Goal: Transaction & Acquisition: Complete application form

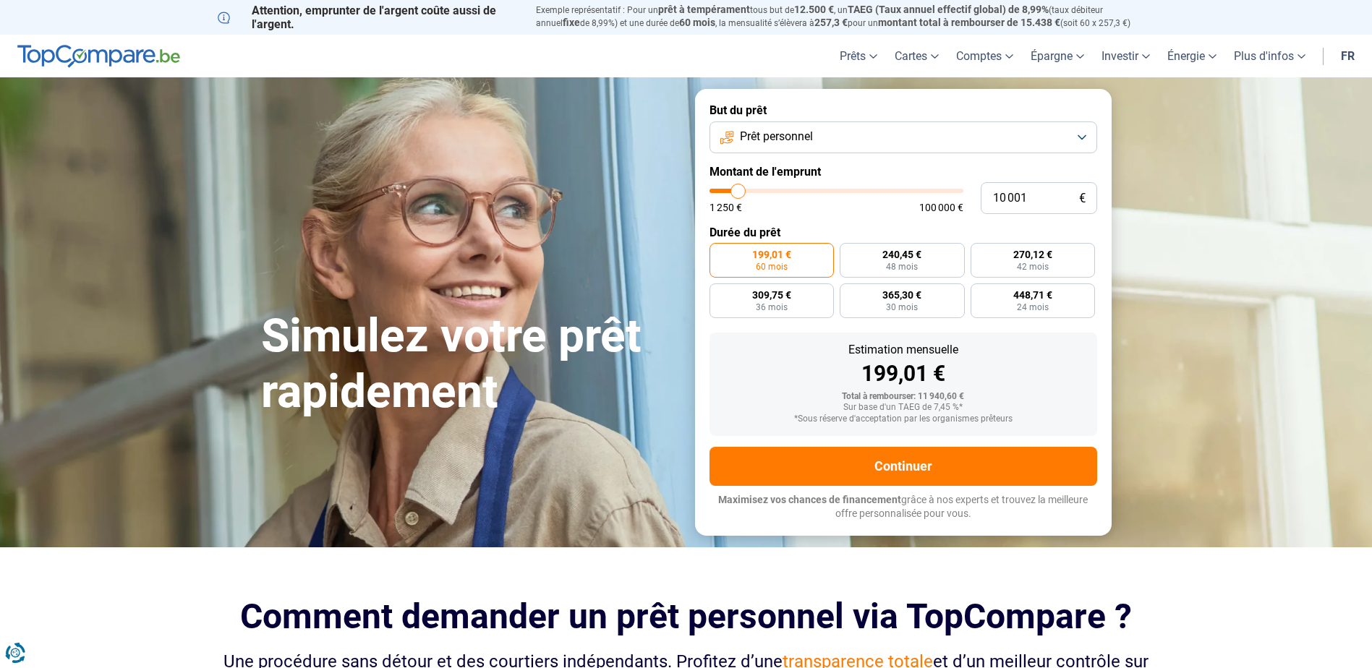
type input "29 000"
type input "29000"
click at [784, 193] on input "range" at bounding box center [837, 191] width 254 height 4
radio input "false"
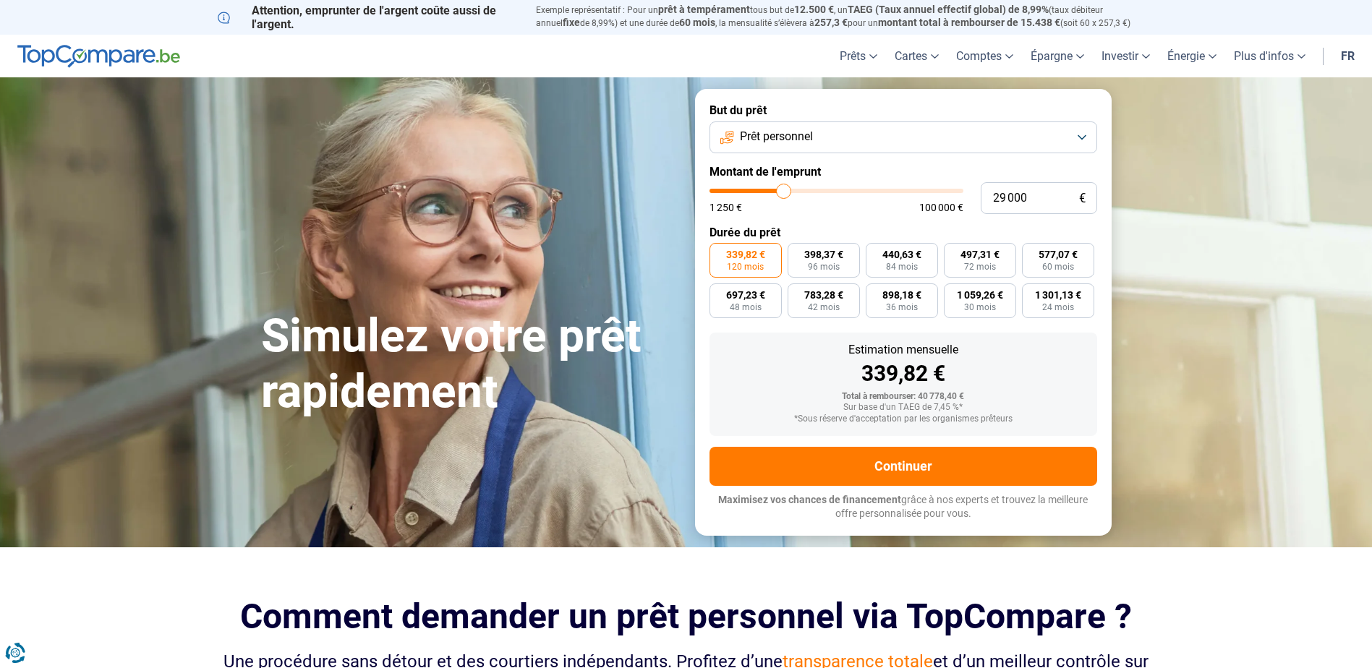
type input "21 500"
type input "21500"
click at [766, 191] on input "range" at bounding box center [837, 191] width 254 height 4
type input "15 000"
type input "15000"
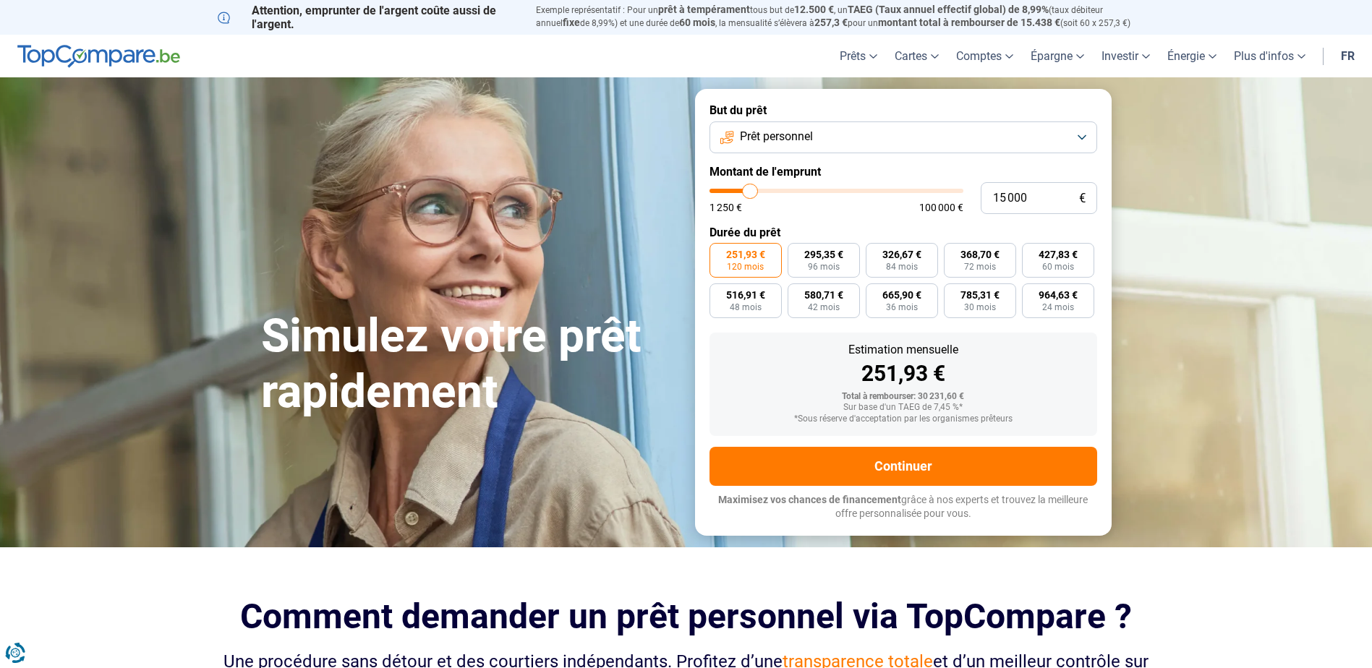
click at [750, 189] on input "range" at bounding box center [837, 191] width 254 height 4
radio input "true"
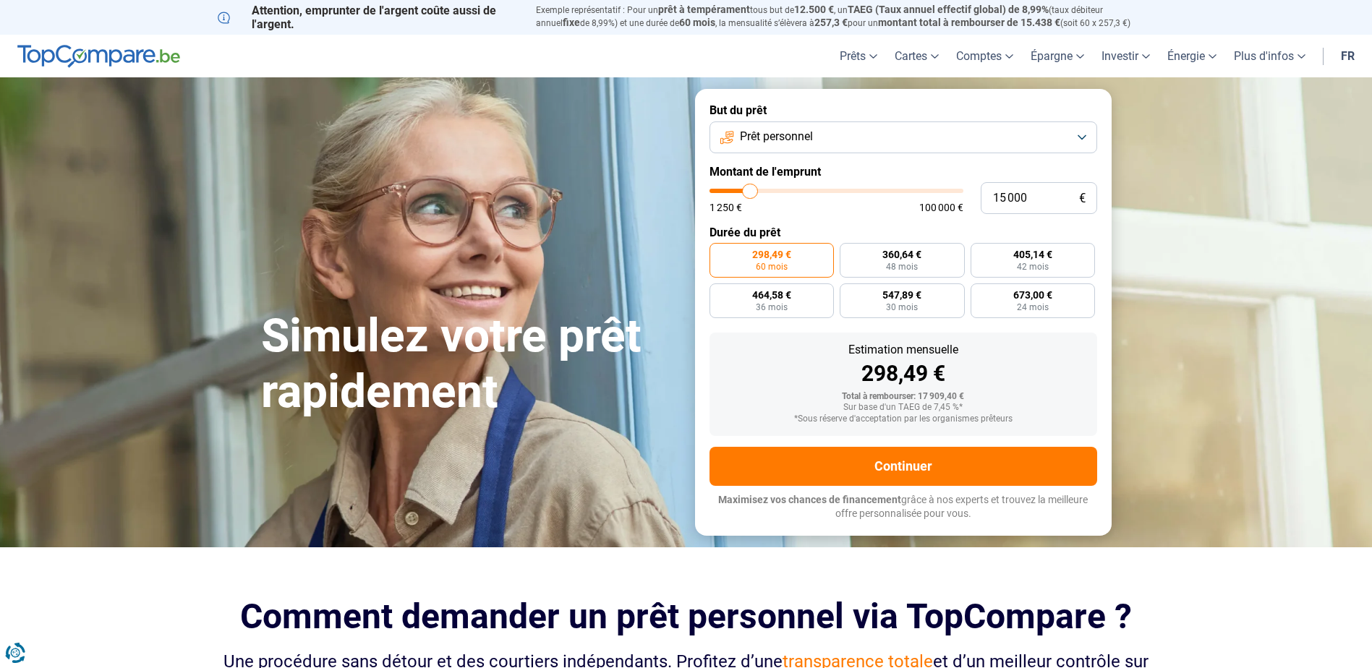
type input "14 500"
type input "14500"
type input "13 250"
type input "13250"
type input "11 750"
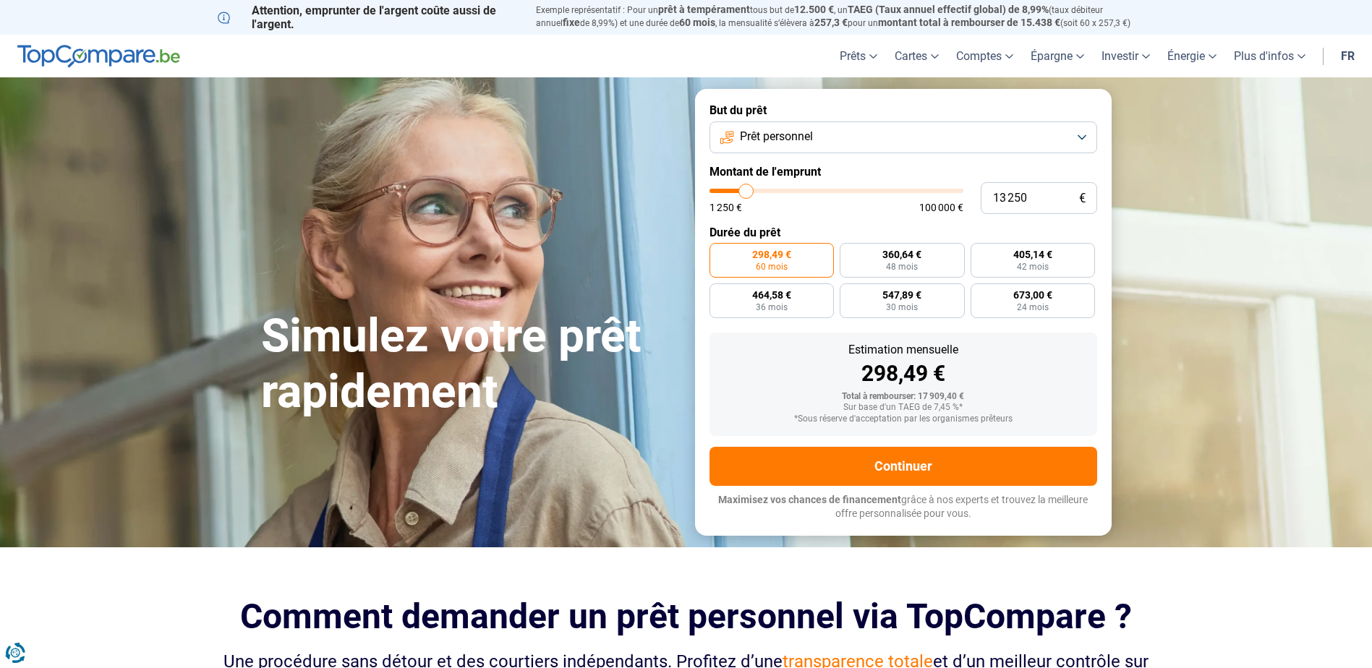
type input "11750"
type input "11 000"
type input "11000"
type input "10 250"
type input "10250"
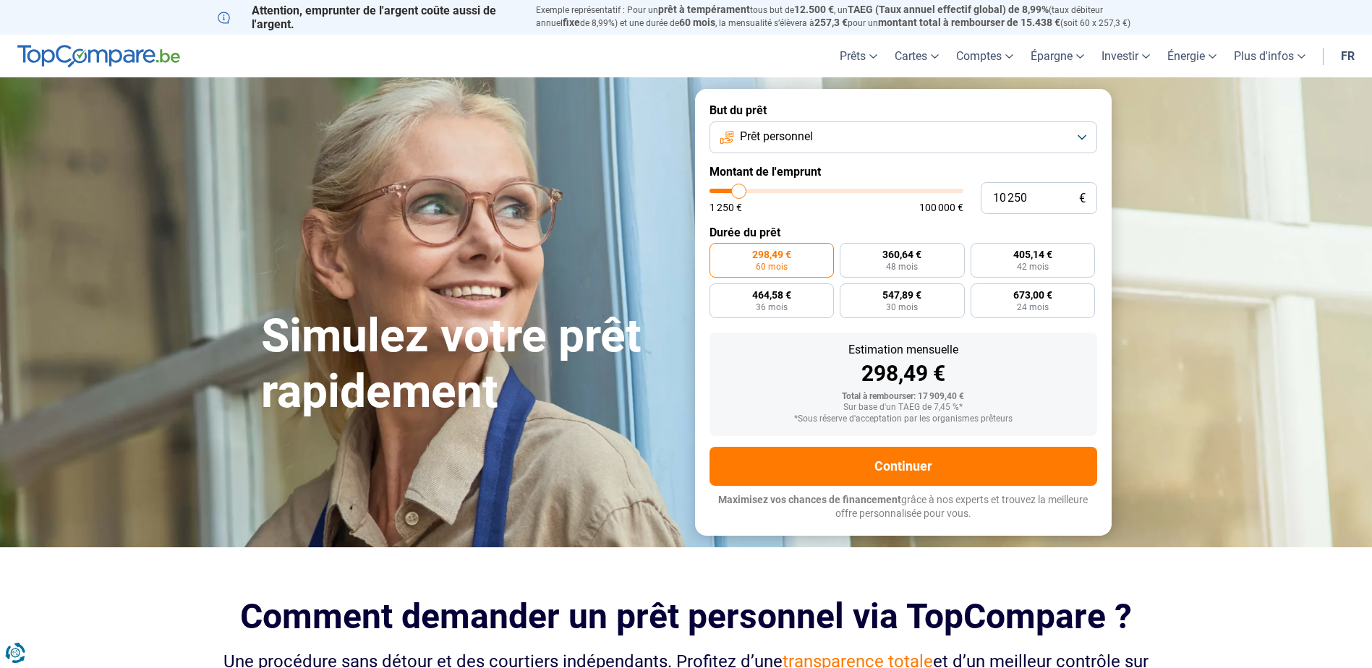
type input "10 000"
type input "10000"
type input "9 750"
type input "9750"
type input "9 500"
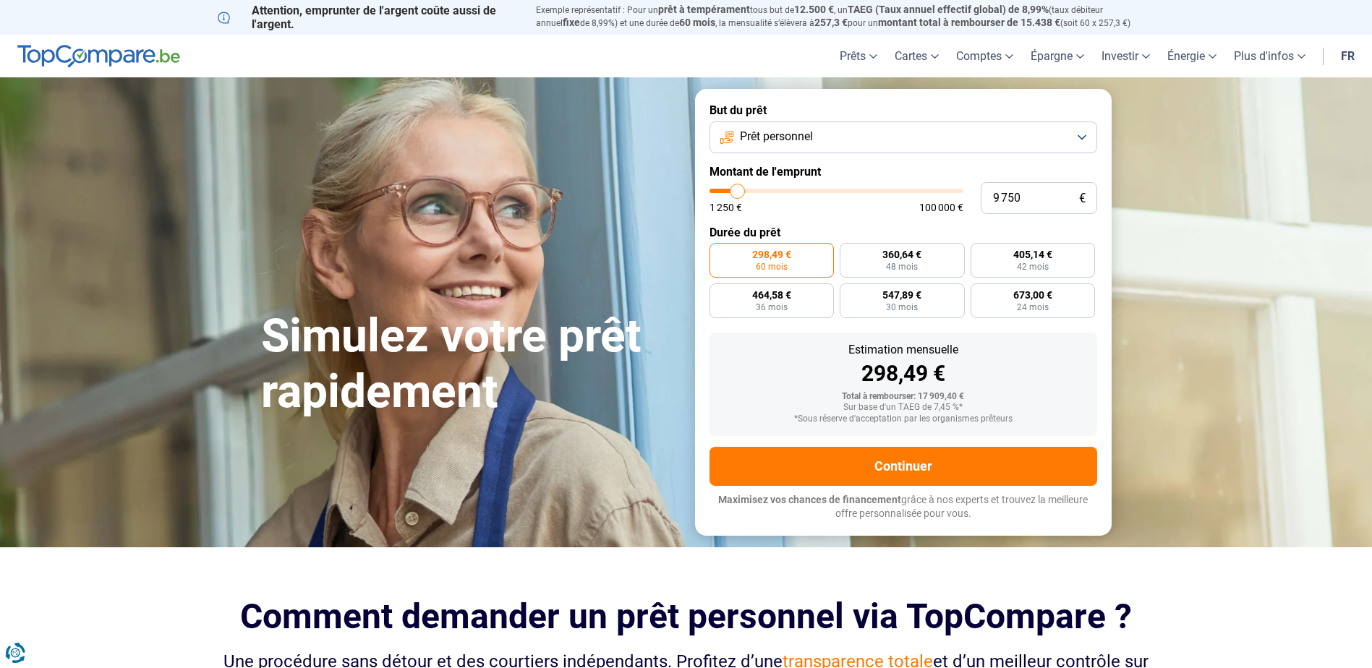
type input "9500"
type input "9 750"
type input "9750"
type input "10 000"
type input "10000"
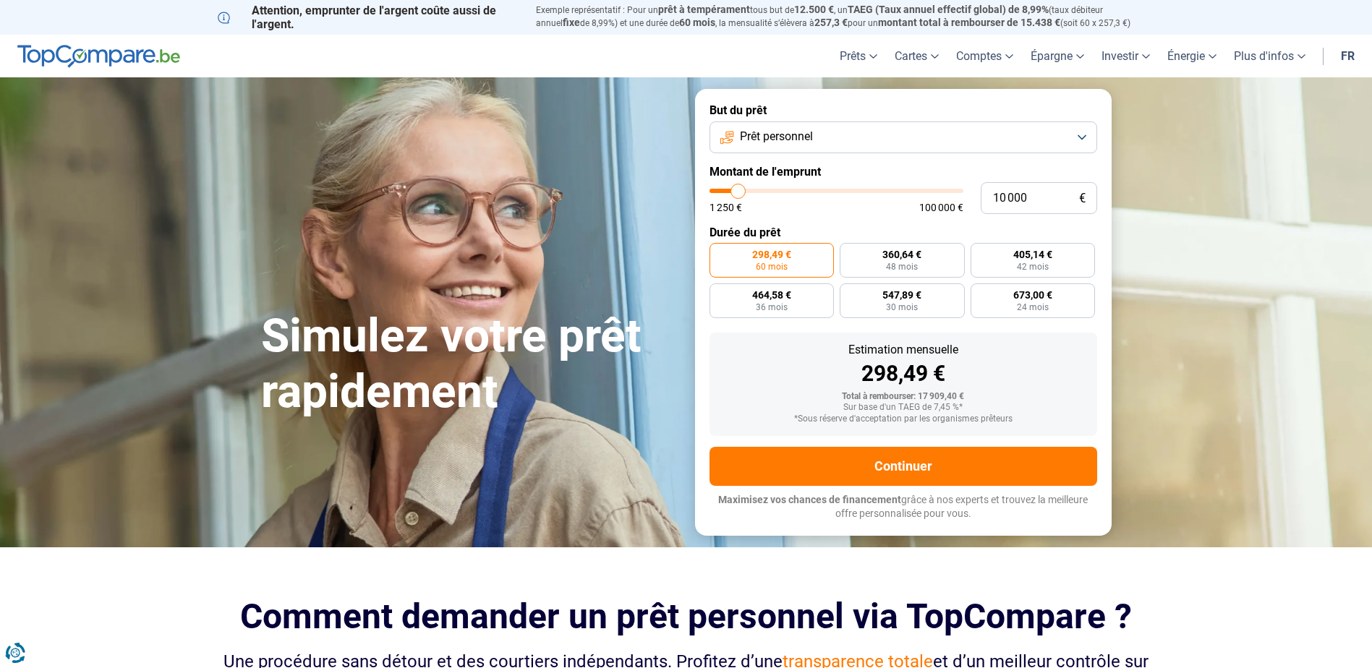
type input "10 250"
type input "10250"
type input "10 000"
drag, startPoint x: 750, startPoint y: 189, endPoint x: 739, endPoint y: 189, distance: 11.6
type input "10000"
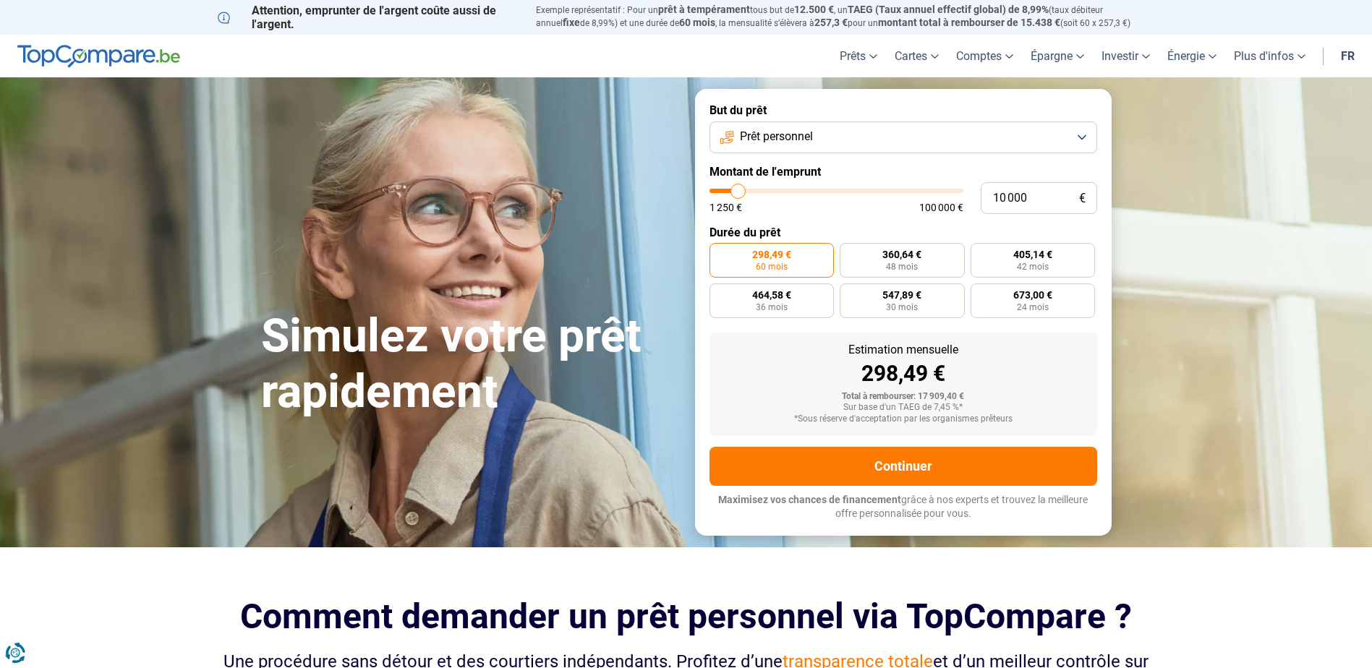
click at [739, 189] on input "range" at bounding box center [837, 191] width 254 height 4
radio input "true"
click at [784, 257] on span "240,42 €" at bounding box center [771, 255] width 39 height 10
click at [719, 252] on input "240,42 € 48 mois" at bounding box center [714, 247] width 9 height 9
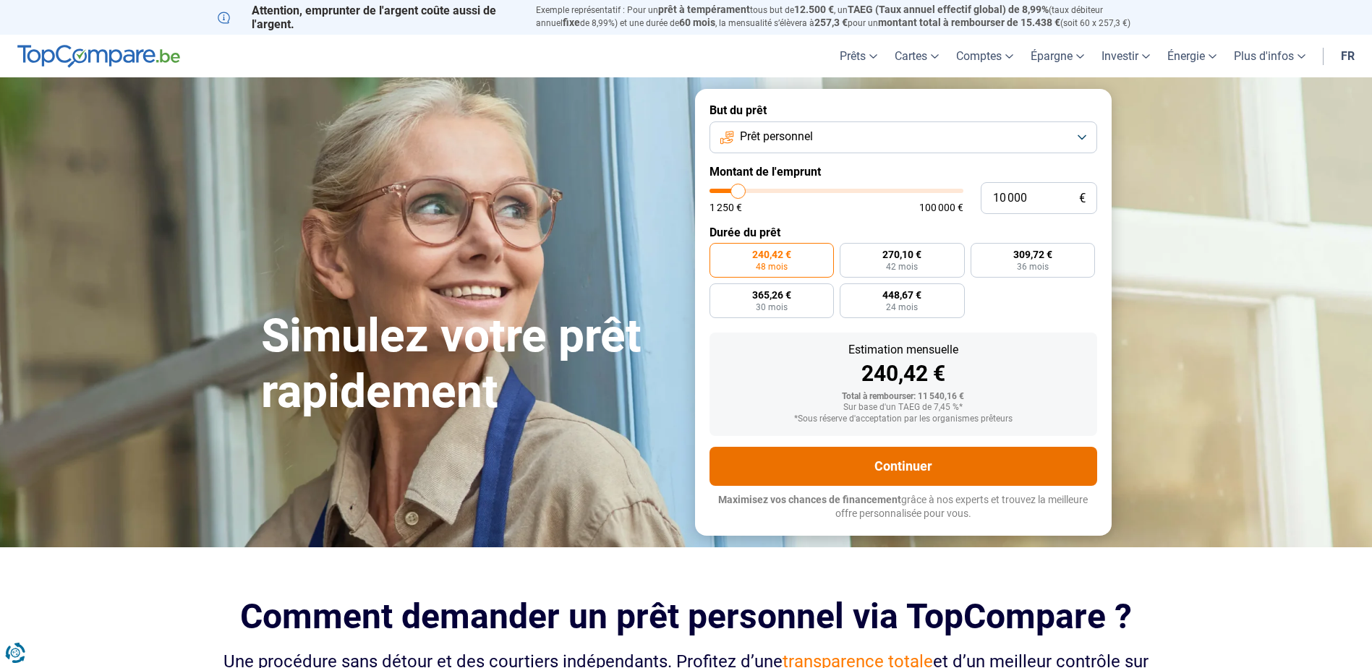
click at [901, 458] on button "Continuer" at bounding box center [904, 466] width 388 height 39
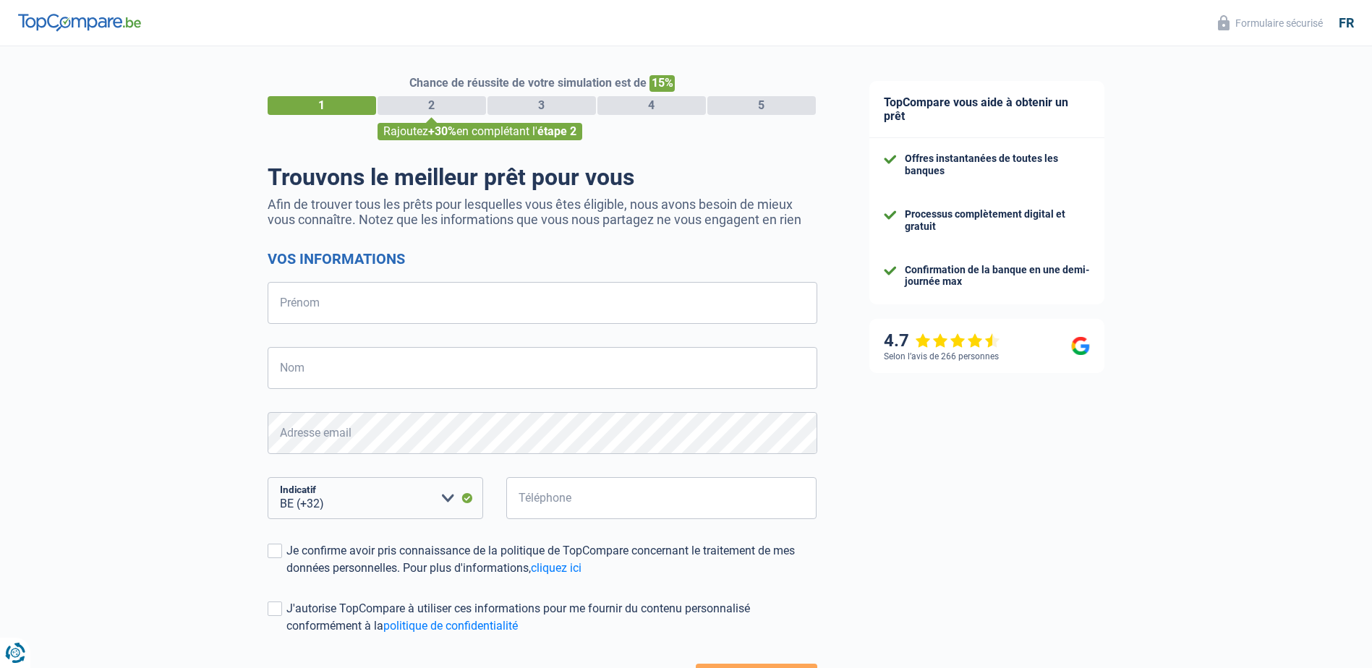
select select "32"
click at [368, 308] on input "Prénom" at bounding box center [543, 303] width 550 height 42
type input "emile"
type input "seiller"
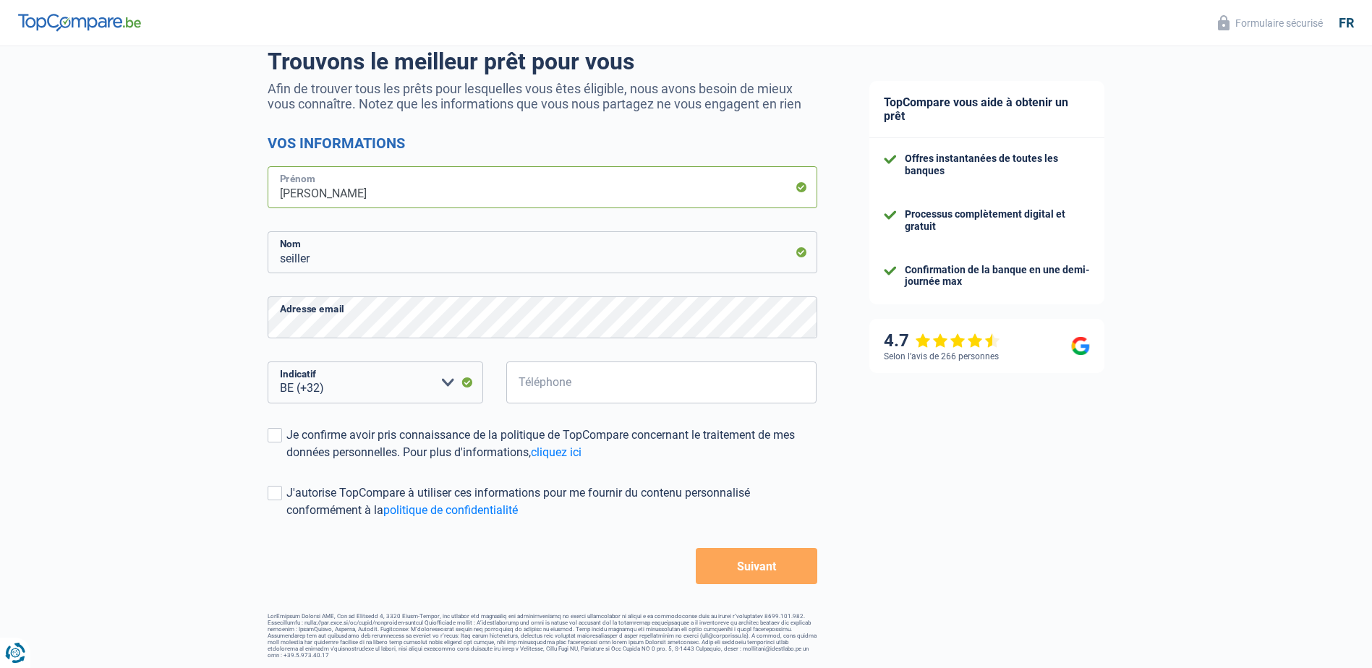
scroll to position [117, 0]
